Goal: Task Accomplishment & Management: Manage account settings

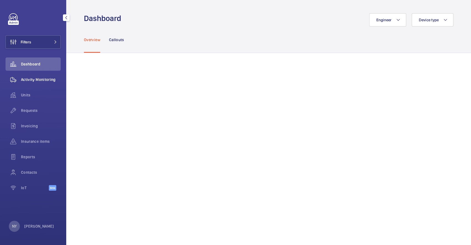
click at [28, 79] on span "Activity Monitoring" at bounding box center [41, 80] width 40 height 6
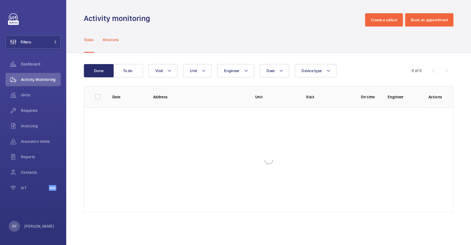
click at [110, 45] on div "Missions" at bounding box center [111, 40] width 16 height 26
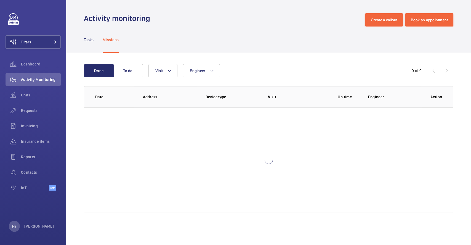
click at [164, 64] on div "Done To do Engineer Visit 0 of 0 Date Address Device type Visit On time Enginee…" at bounding box center [268, 139] width 405 height 173
click at [162, 68] on span "Visit" at bounding box center [158, 70] width 7 height 4
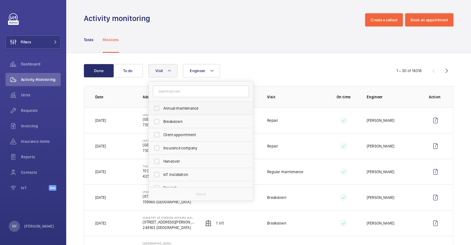
click at [185, 111] on span "Annual maintenance" at bounding box center [202, 109] width 76 height 6
click at [162, 111] on input "Annual maintenance" at bounding box center [156, 108] width 11 height 11
checkbox input "true"
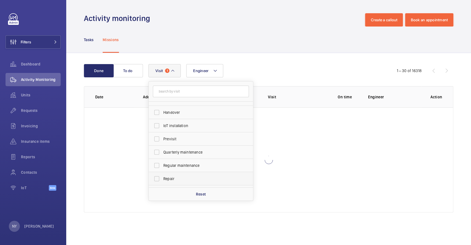
scroll to position [86, 0]
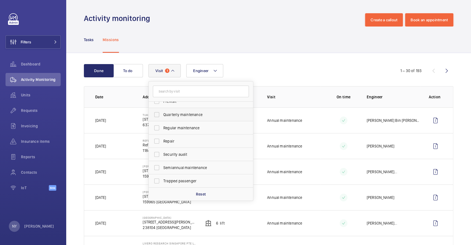
click at [188, 114] on span "Quarterly maintenance" at bounding box center [202, 115] width 76 height 6
click at [162, 114] on input "Quarterly maintenance" at bounding box center [156, 114] width 11 height 11
checkbox input "true"
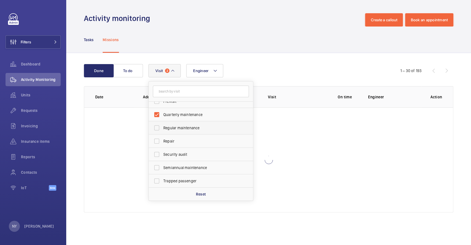
click at [186, 126] on span "Regular maintenance" at bounding box center [202, 128] width 76 height 6
click at [162, 126] on input "Regular maintenance" at bounding box center [156, 127] width 11 height 11
checkbox input "true"
click at [191, 168] on span "Semiannual maintenance" at bounding box center [202, 168] width 76 height 6
click at [162, 168] on input "Semiannual maintenance" at bounding box center [156, 167] width 11 height 11
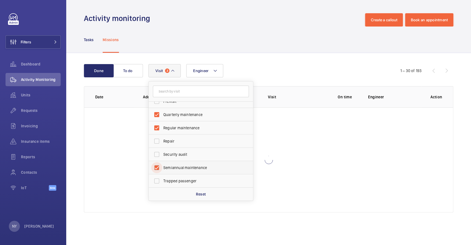
checkbox input "true"
click at [35, 39] on button "Filters" at bounding box center [33, 41] width 55 height 13
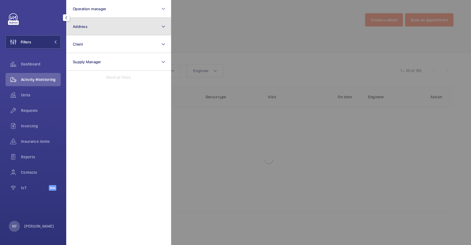
click at [90, 29] on button "Address" at bounding box center [118, 27] width 105 height 18
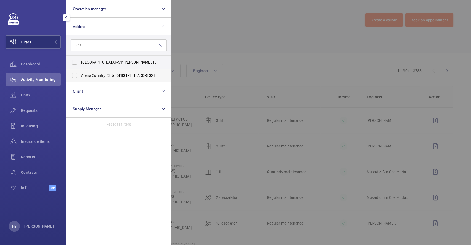
type input "511"
click at [110, 74] on span "Arena Country Club - 511 Upper Jurong Rd, SINGAPORE 638366" at bounding box center [119, 76] width 76 height 6
click at [80, 74] on input "Arena Country Club - 511 Upper Jurong Rd, SINGAPORE 638366" at bounding box center [74, 75] width 11 height 11
checkbox input "true"
click at [216, 37] on div at bounding box center [406, 122] width 471 height 245
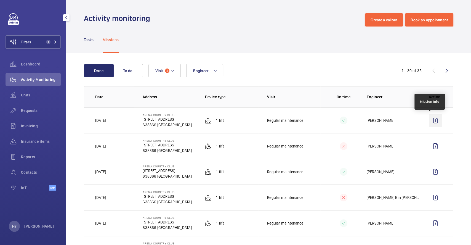
click at [430, 116] on wm-front-icon-button at bounding box center [435, 120] width 13 height 13
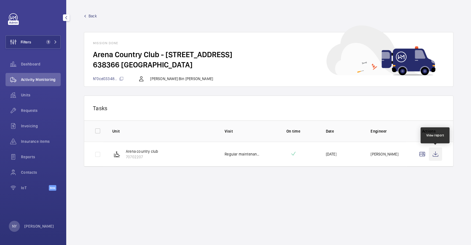
click at [439, 152] on wm-front-icon-button at bounding box center [435, 153] width 13 height 13
click at [10, 225] on div "NY" at bounding box center [14, 226] width 11 height 11
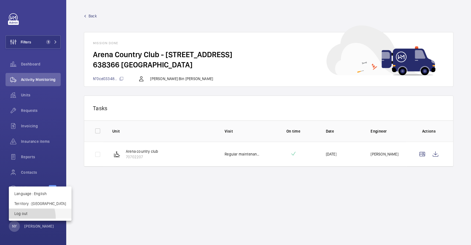
click at [20, 218] on button "Log out" at bounding box center [40, 214] width 63 height 10
